Goal: Find specific page/section: Find specific page/section

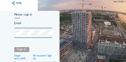
type input "[PERSON_NAME][EMAIL_ADDRESS][DOMAIN_NAME]"
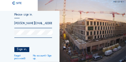
click at [20, 50] on div "Sign in." at bounding box center [21, 49] width 15 height 5
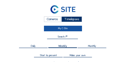
click at [66, 28] on link "My C-Site" at bounding box center [63, 29] width 38 height 6
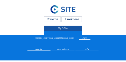
click at [66, 28] on link "My C-Site" at bounding box center [63, 29] width 38 height 6
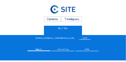
click at [72, 20] on div "Timelapses" at bounding box center [71, 20] width 21 height 6
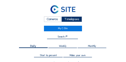
click at [72, 20] on div "Timelapses" at bounding box center [71, 20] width 21 height 6
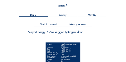
scroll to position [52, 0]
